Goal: Task Accomplishment & Management: Complete application form

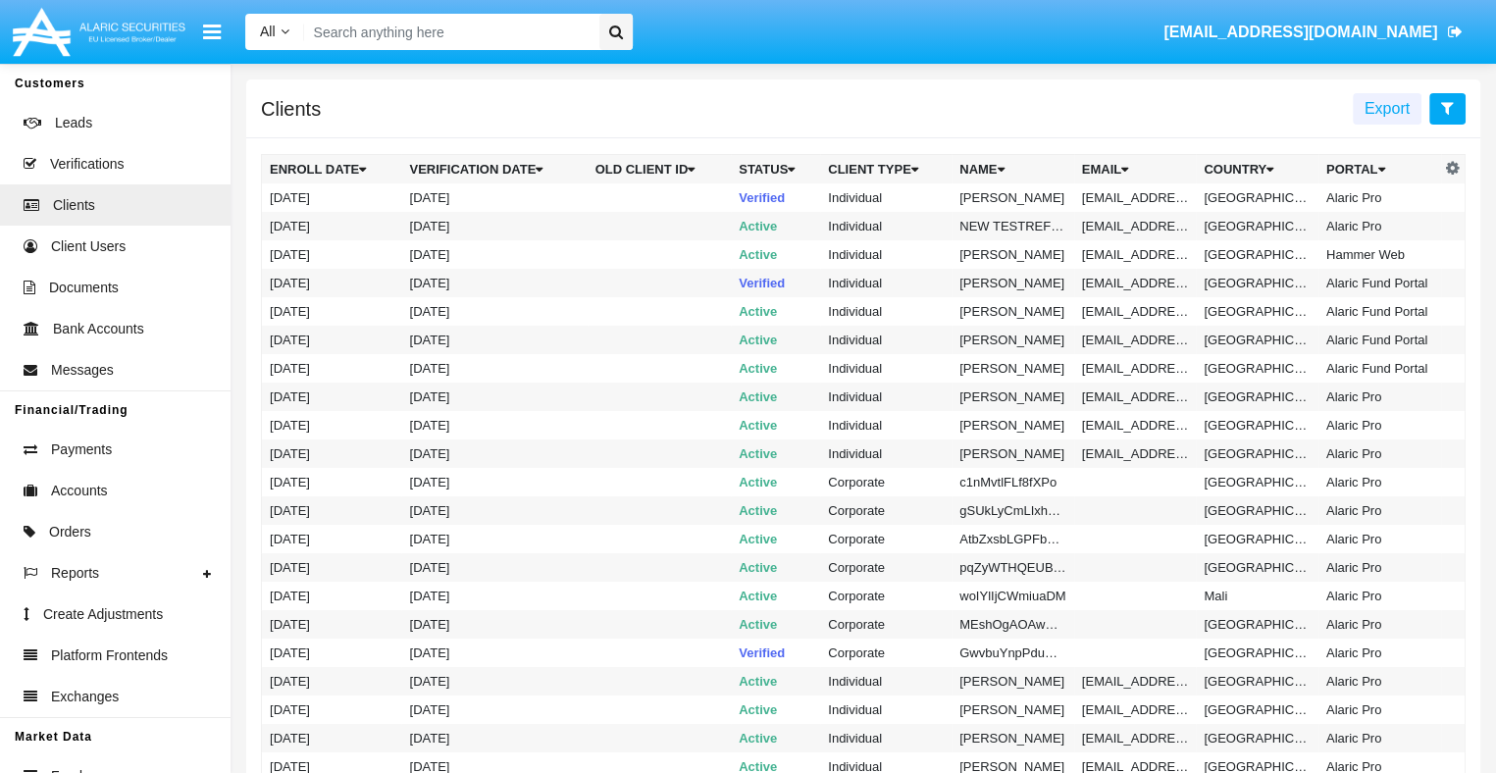
click at [1447, 109] on icon at bounding box center [1447, 108] width 13 height 16
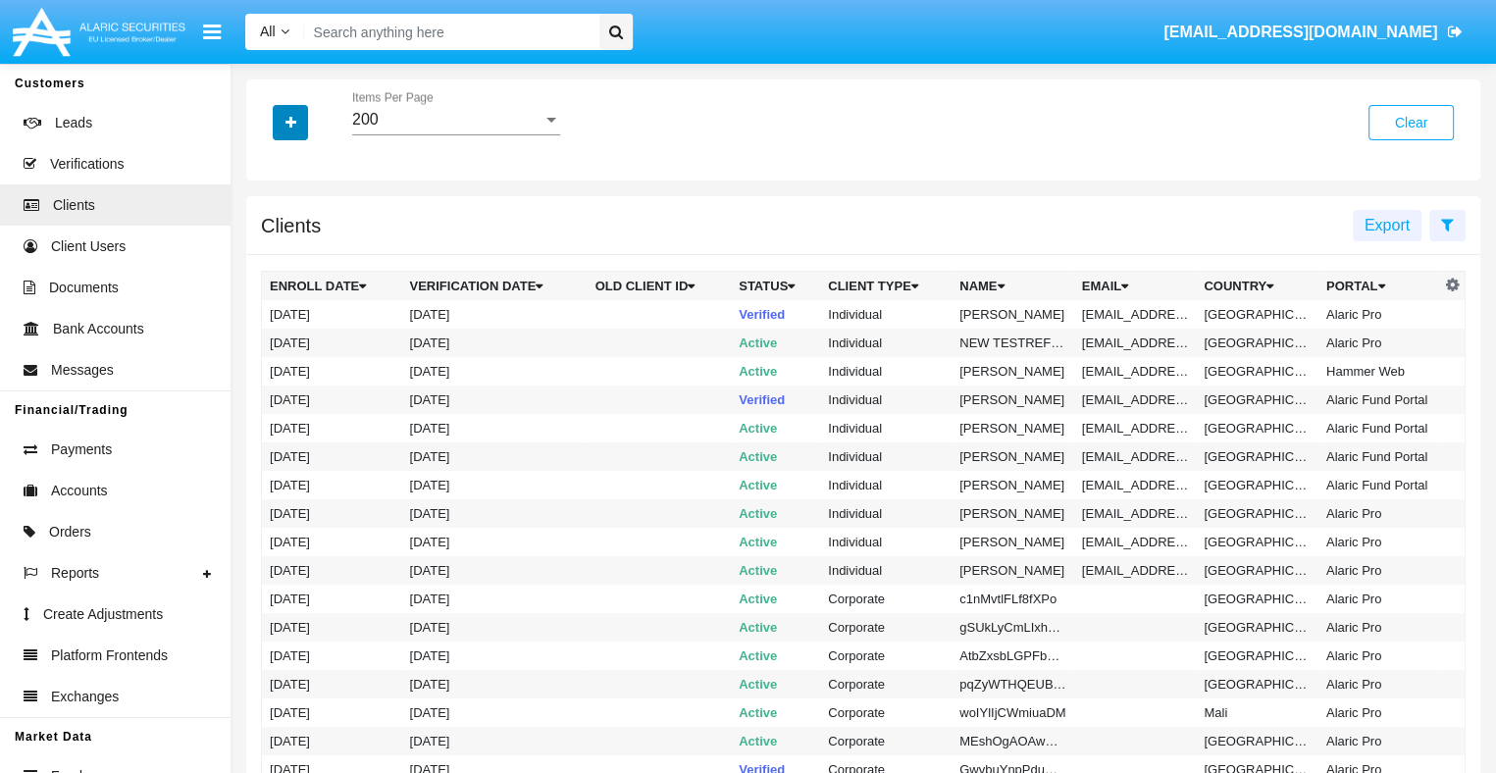
click at [290, 124] on icon "button" at bounding box center [290, 123] width 11 height 14
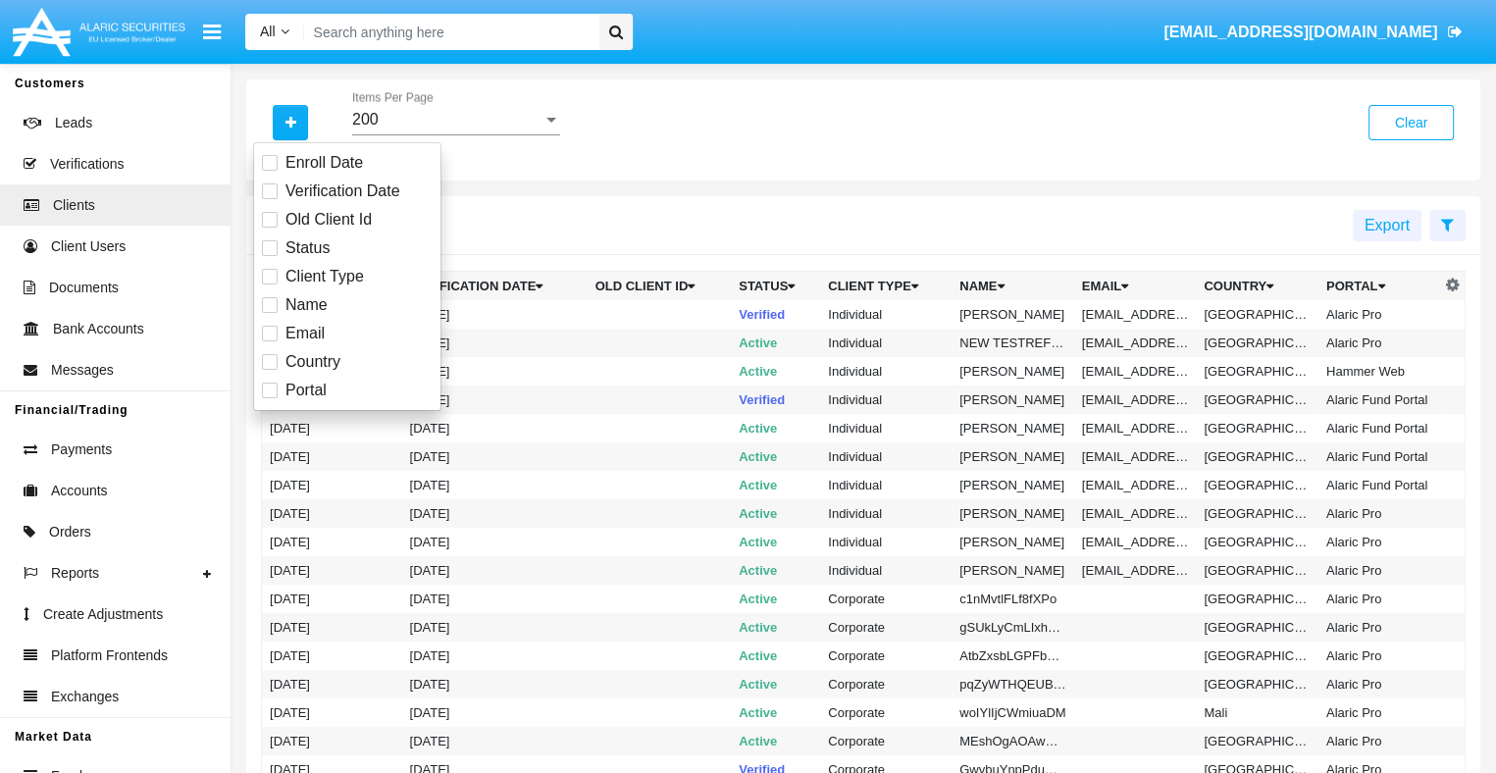
click at [303, 333] on span "Email" at bounding box center [304, 334] width 39 height 24
click at [270, 341] on input "Email" at bounding box center [269, 341] width 1 height 1
checkbox input "true"
click at [290, 124] on icon "button" at bounding box center [290, 123] width 11 height 14
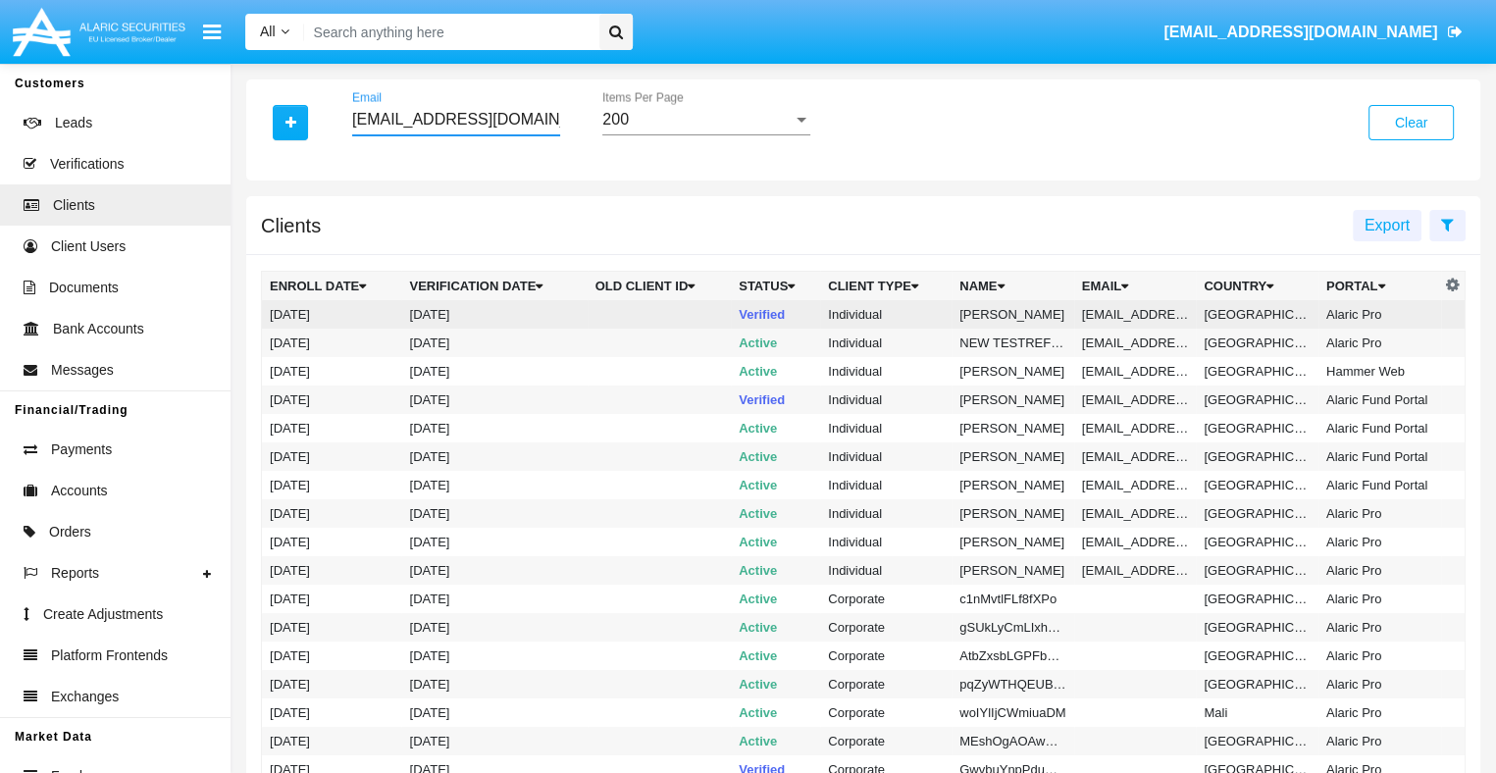
type input "[EMAIL_ADDRESS][DOMAIN_NAME]"
click at [1132, 314] on td "[EMAIL_ADDRESS][DOMAIN_NAME]" at bounding box center [1135, 314] width 123 height 28
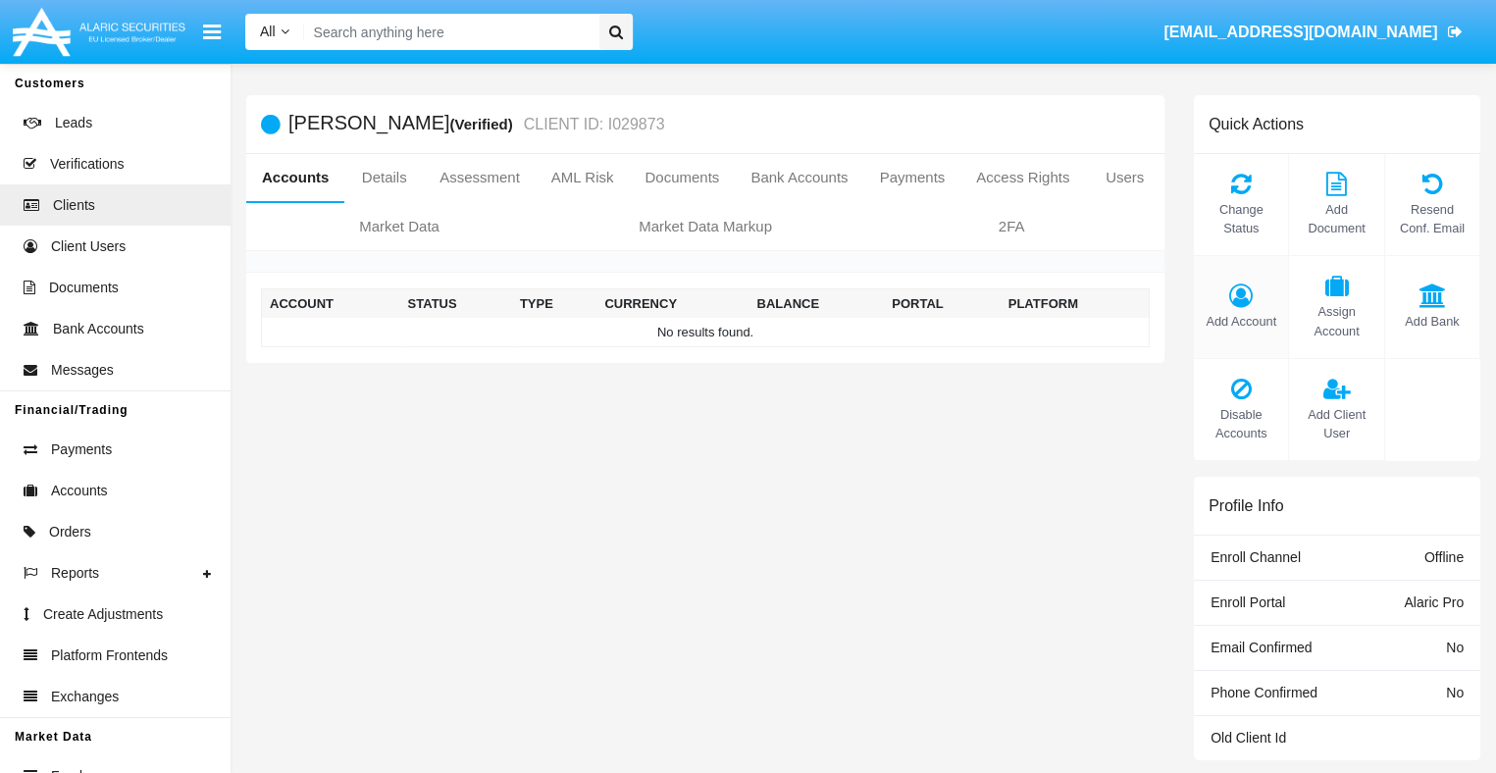
click at [1241, 321] on span "Add Account" at bounding box center [1241, 321] width 75 height 19
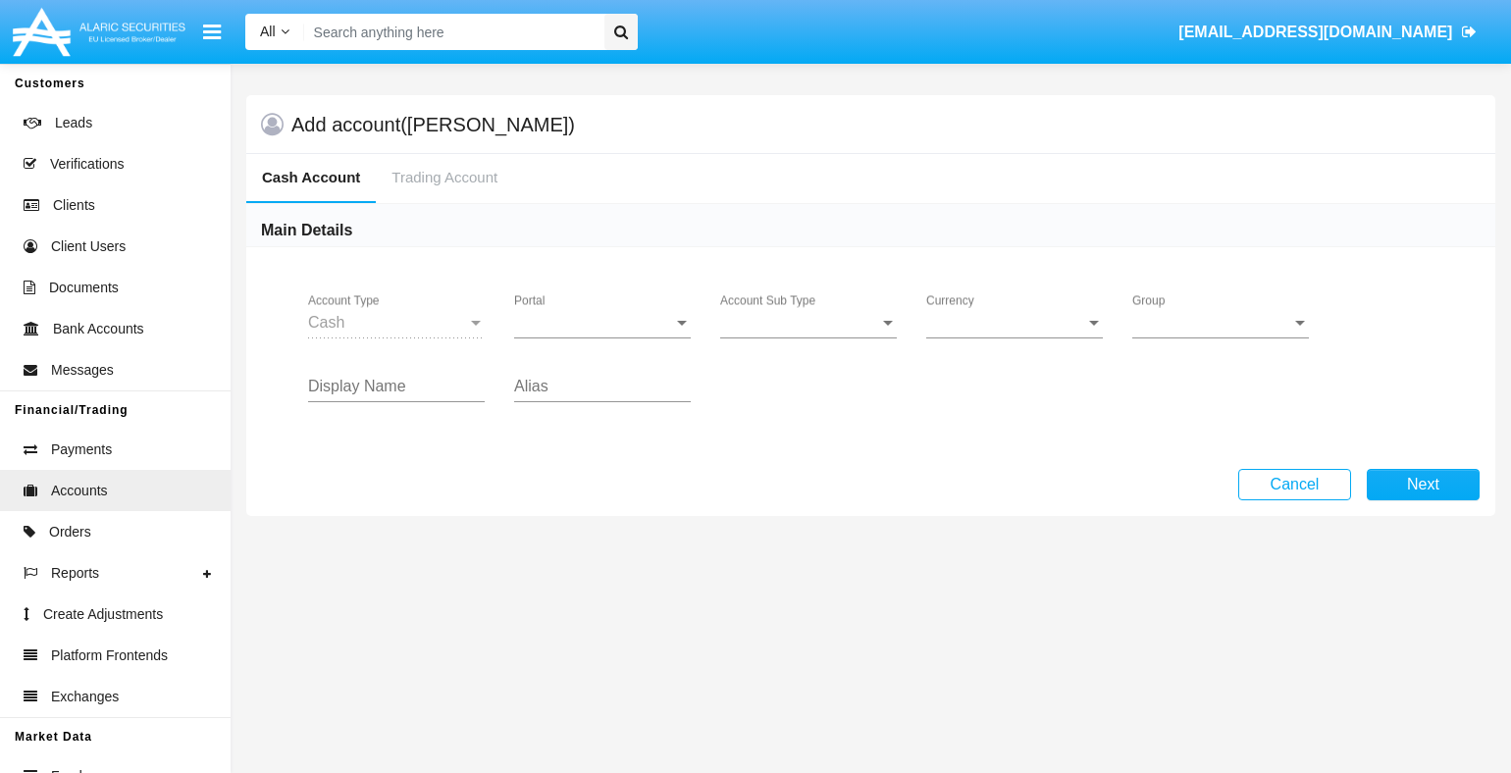
click at [602, 322] on span "Portal" at bounding box center [593, 323] width 159 height 18
click at [602, 337] on span "Alaric Pro" at bounding box center [589, 337] width 150 height 47
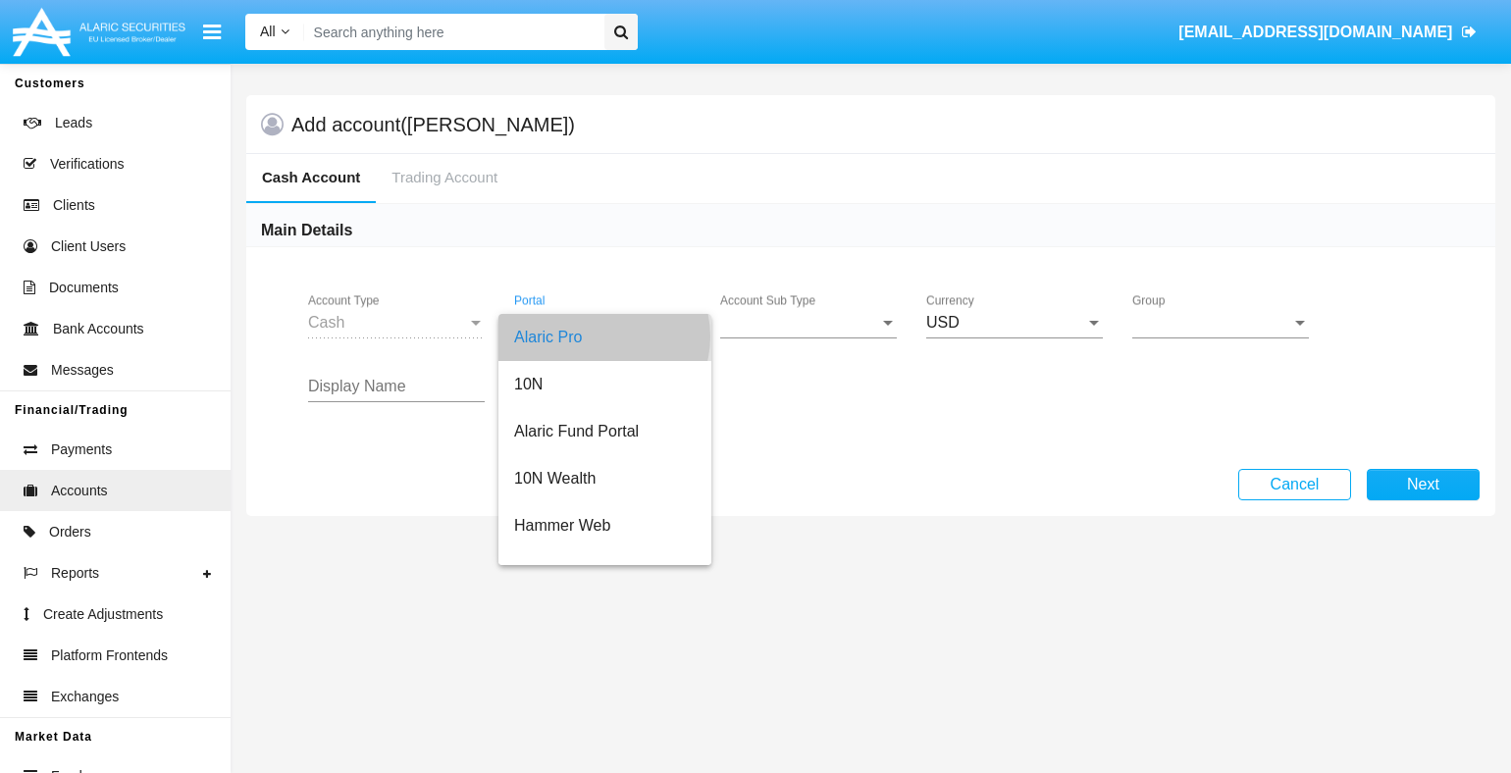
click at [808, 322] on span "Account Sub Type" at bounding box center [799, 323] width 159 height 18
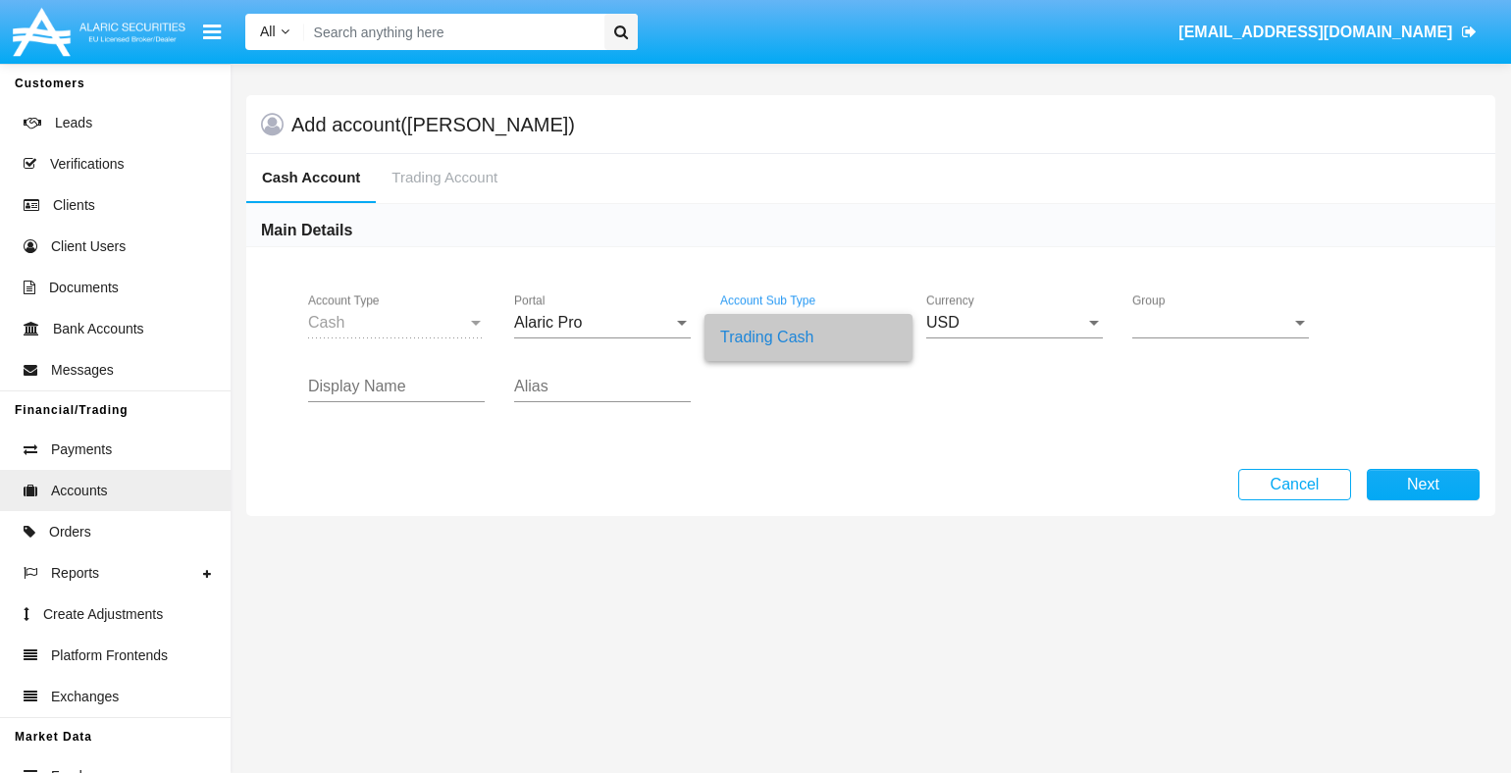
click at [1220, 322] on span "Group" at bounding box center [1211, 323] width 159 height 18
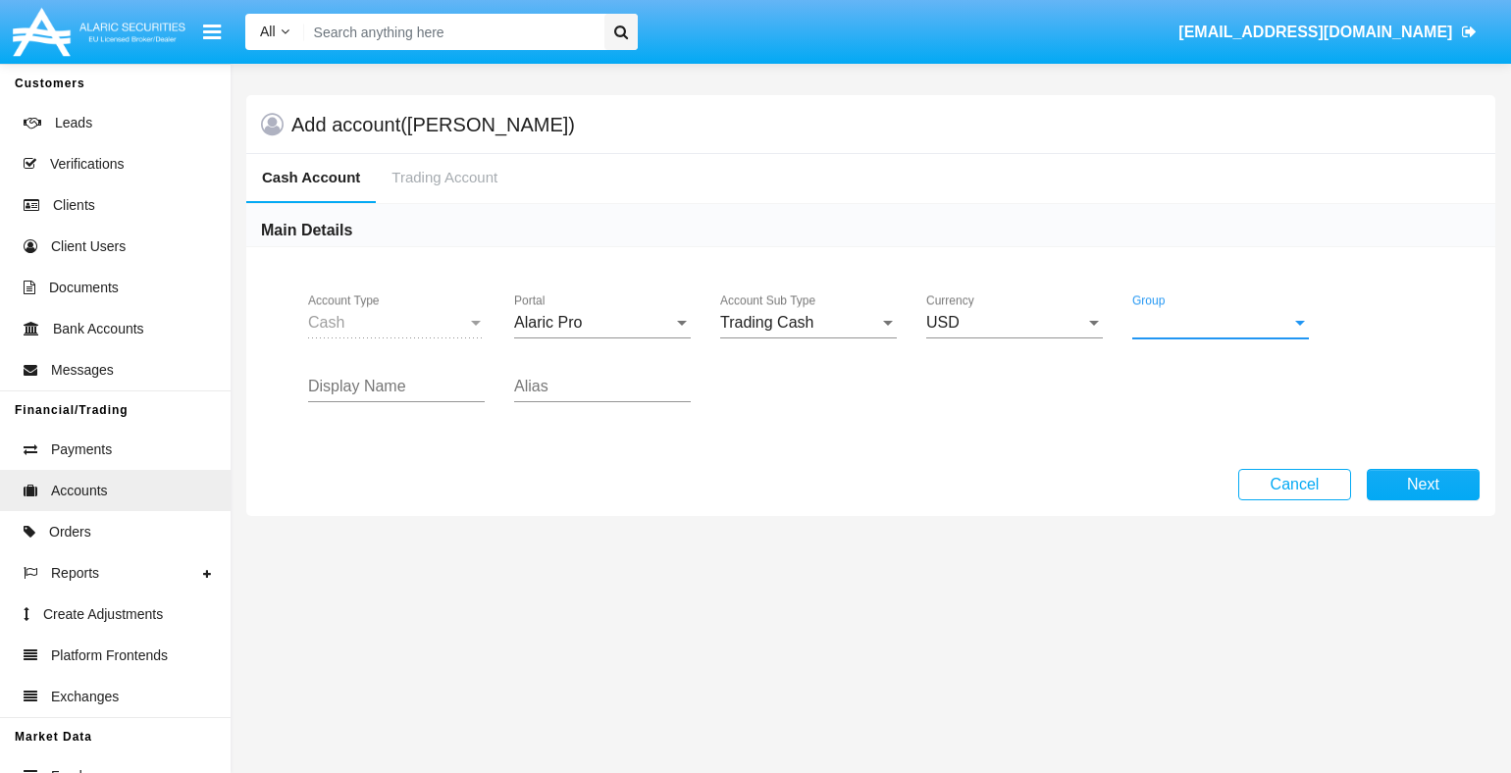
scroll to position [879, 0]
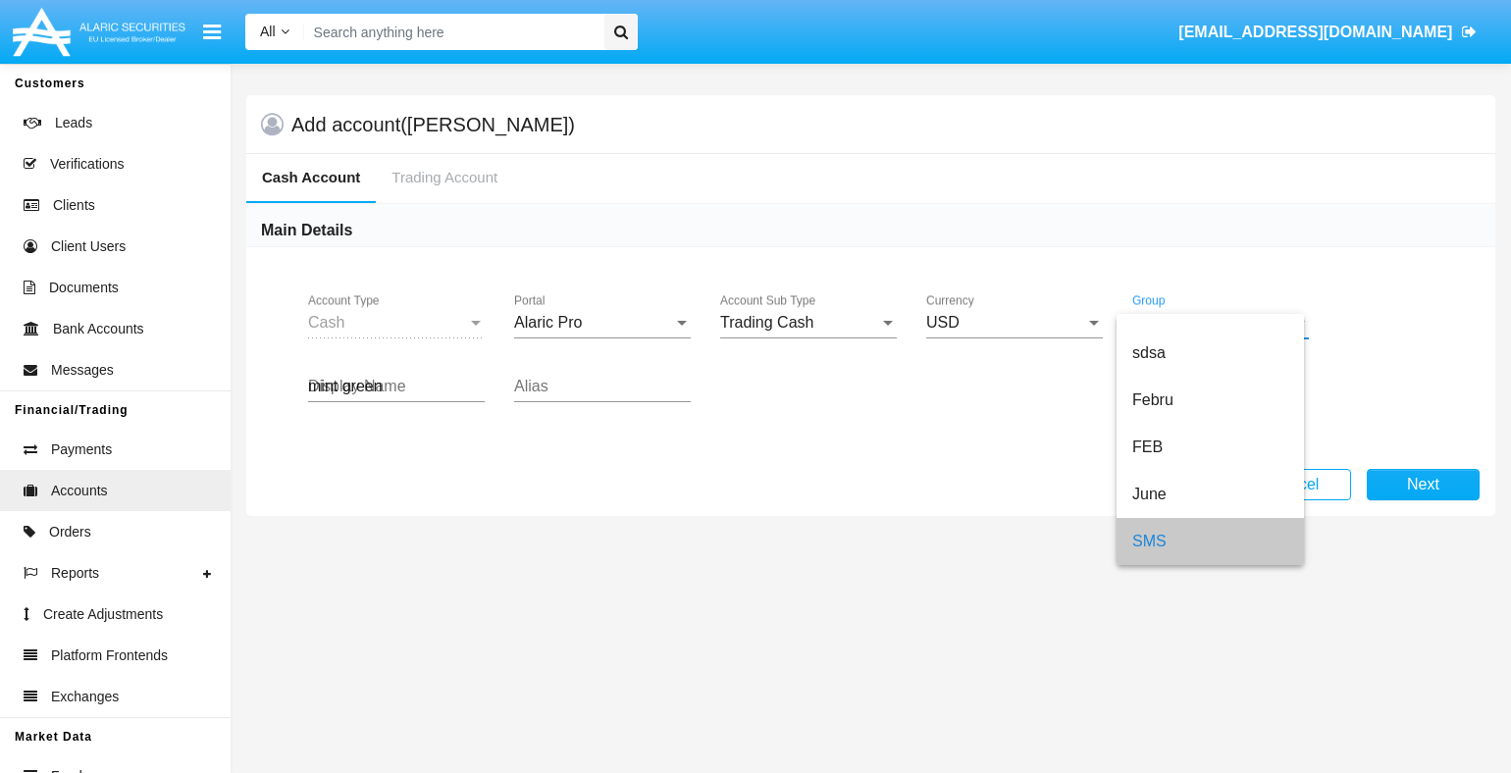
type input "mint green"
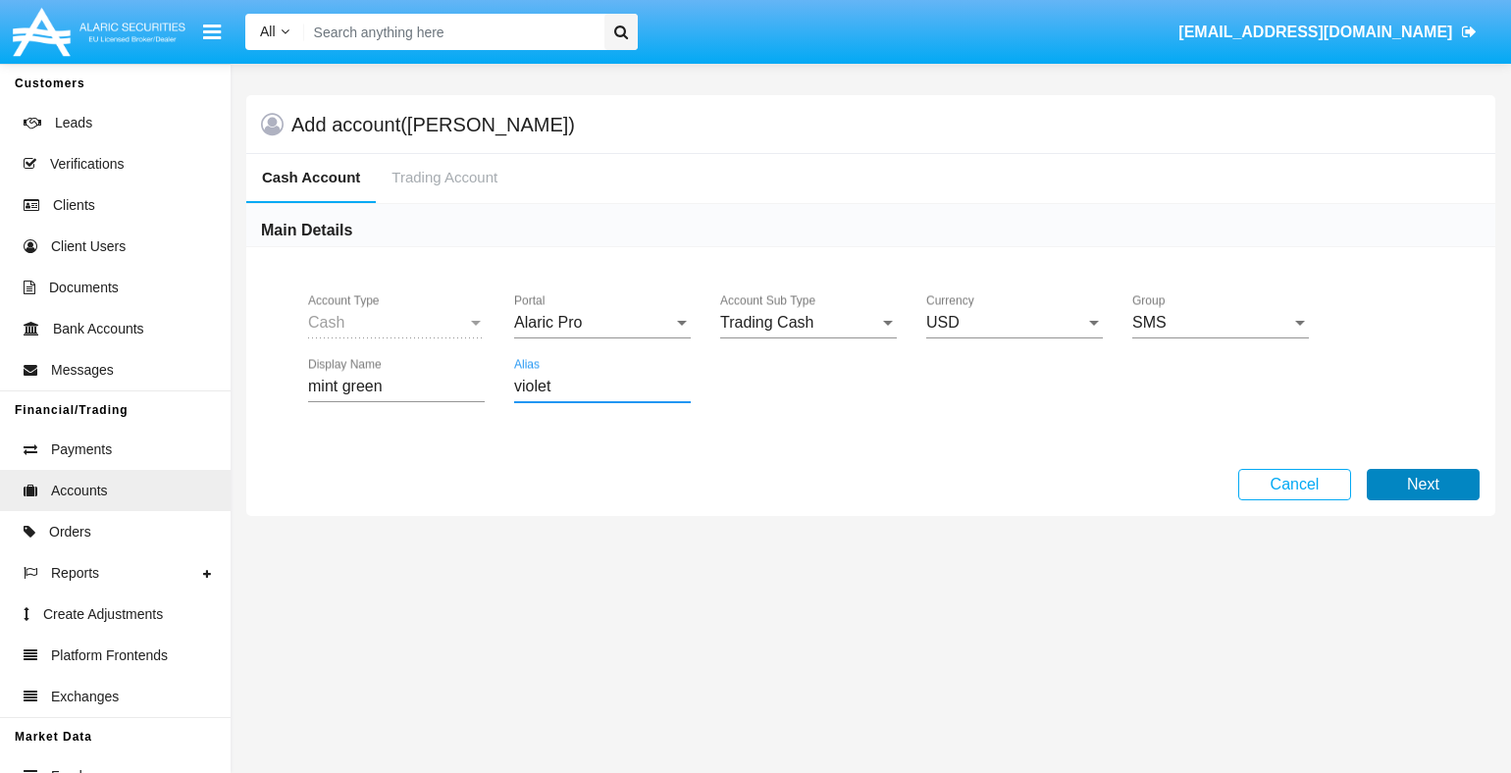
type input "violet"
click at [1423, 484] on button "Next" at bounding box center [1423, 484] width 113 height 31
